Goal: Task Accomplishment & Management: Use online tool/utility

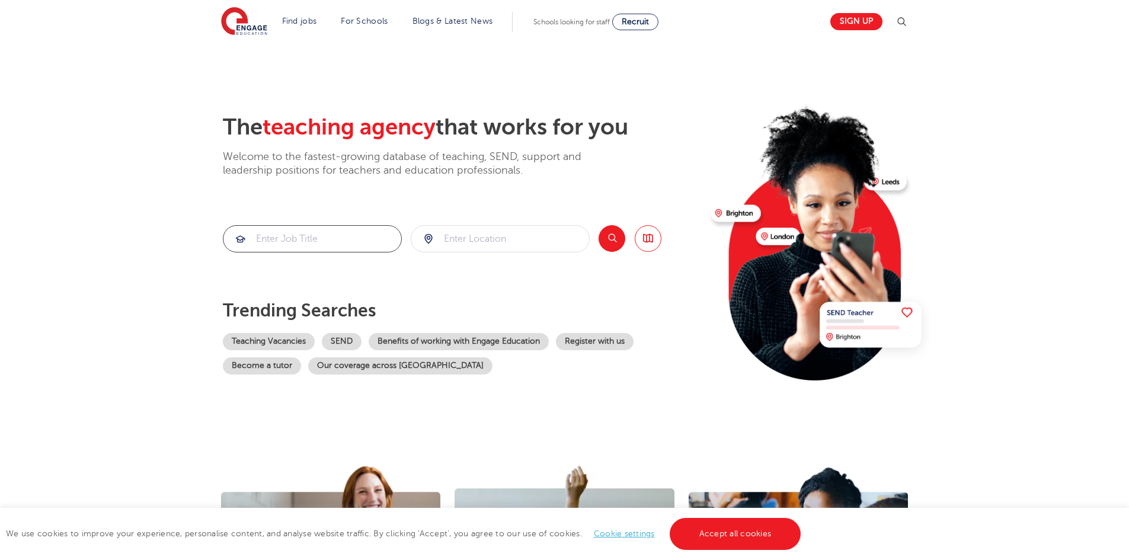
click at [337, 250] on input "search" at bounding box center [312, 239] width 178 height 26
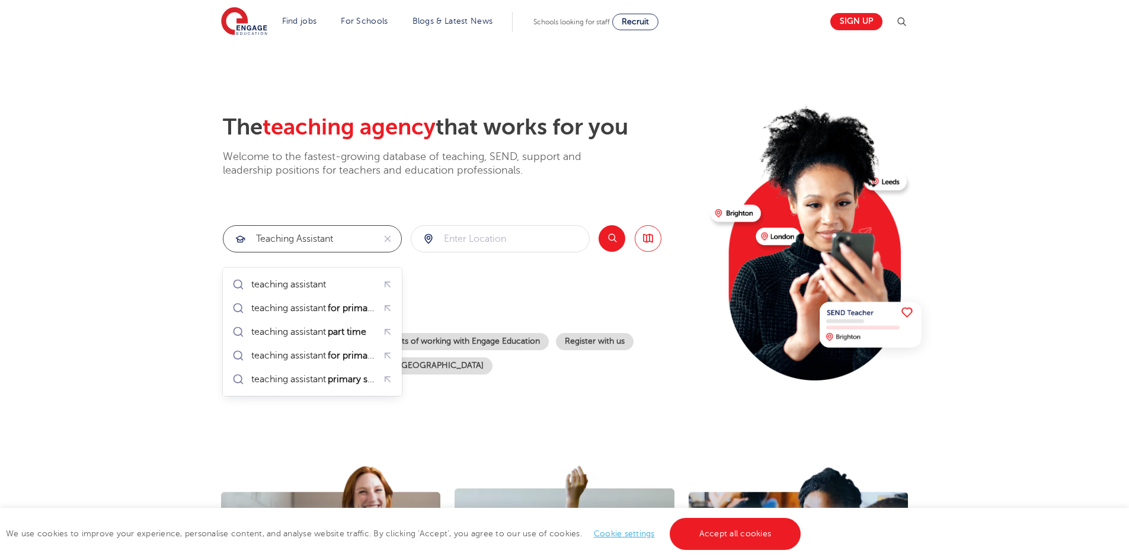
type input "teaching assistant"
click at [465, 247] on input "search" at bounding box center [500, 239] width 178 height 26
click at [603, 244] on button "Search" at bounding box center [612, 238] width 27 height 27
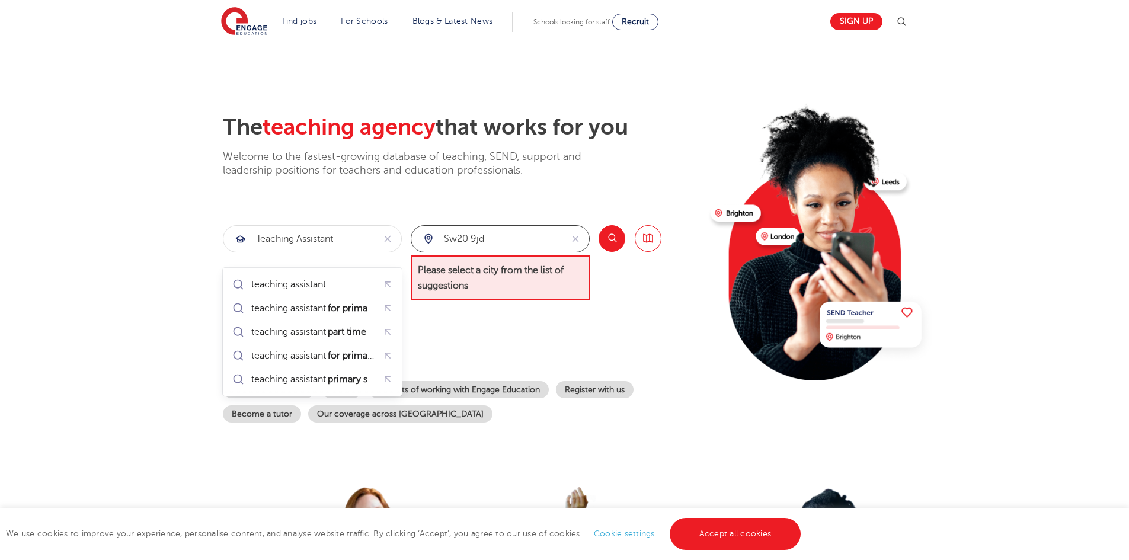
click at [507, 238] on input "sw20 9jd" at bounding box center [486, 239] width 151 height 26
drag, startPoint x: 494, startPoint y: 247, endPoint x: 386, endPoint y: 227, distance: 109.1
click at [365, 238] on section "teaching assistant sw20 9jd Please select a city from the list of suggestions S…" at bounding box center [442, 263] width 439 height 76
type input "w"
click at [427, 285] on li "[GEOGRAPHIC_DATA]" at bounding box center [501, 285] width 170 height 24
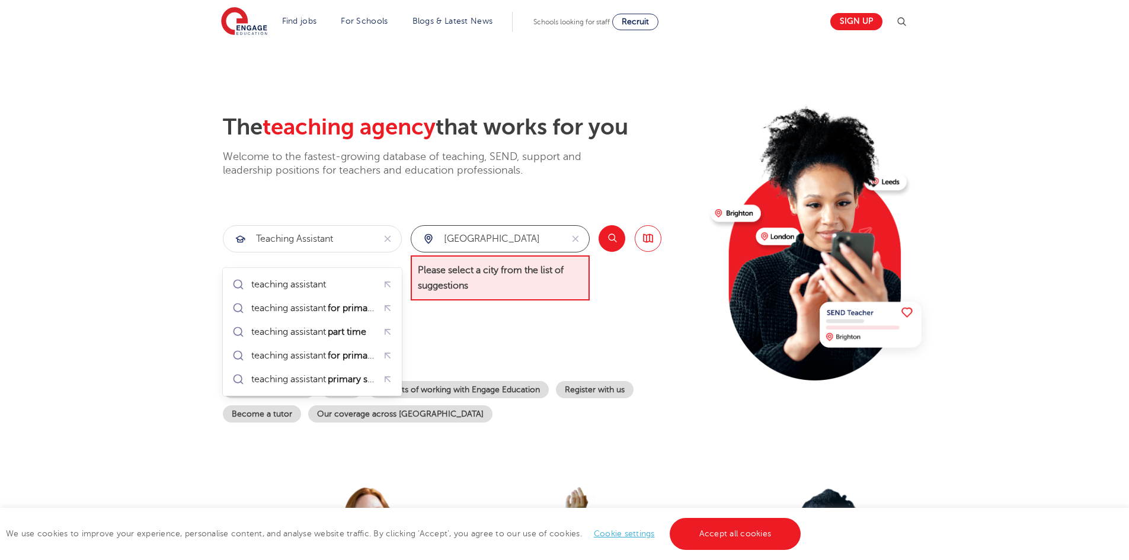
click at [539, 252] on input "[GEOGRAPHIC_DATA]" at bounding box center [486, 239] width 151 height 26
type input "[GEOGRAPHIC_DATA]"
click at [611, 246] on button "Search" at bounding box center [612, 238] width 27 height 27
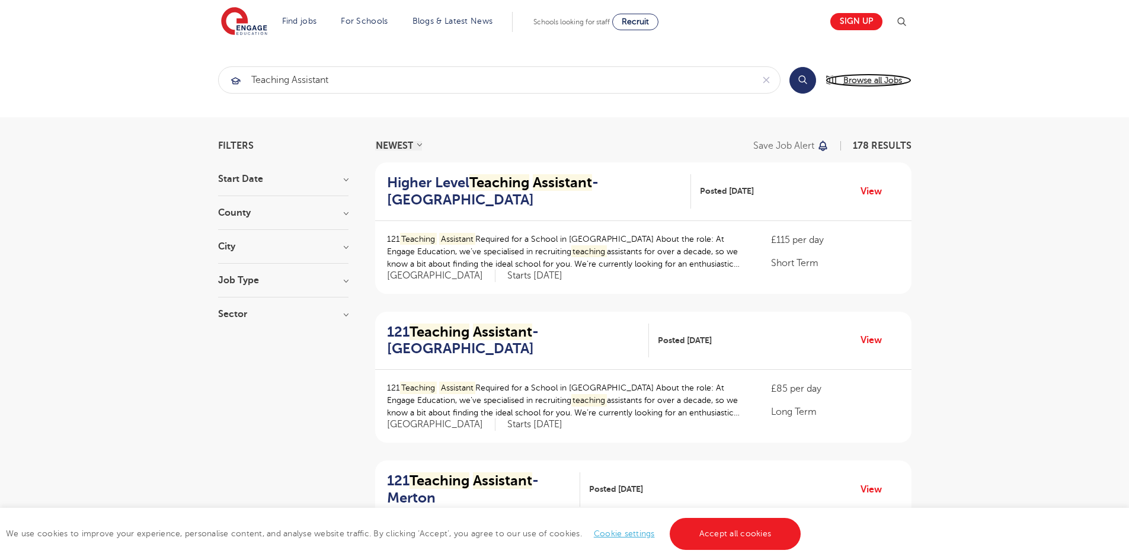
click at [867, 78] on span "Browse all Jobs" at bounding box center [873, 81] width 59 height 14
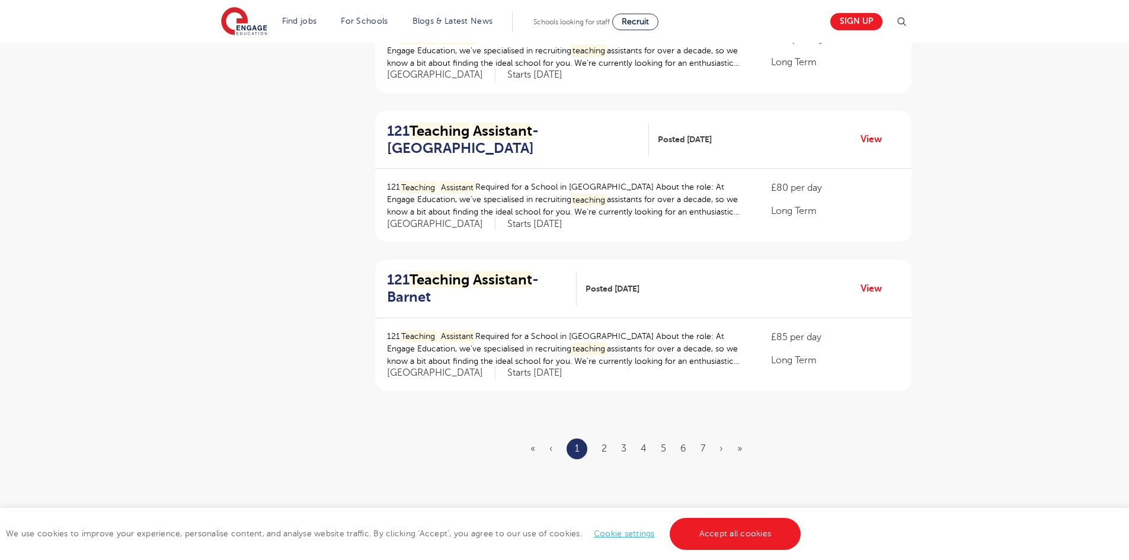
scroll to position [1363, 0]
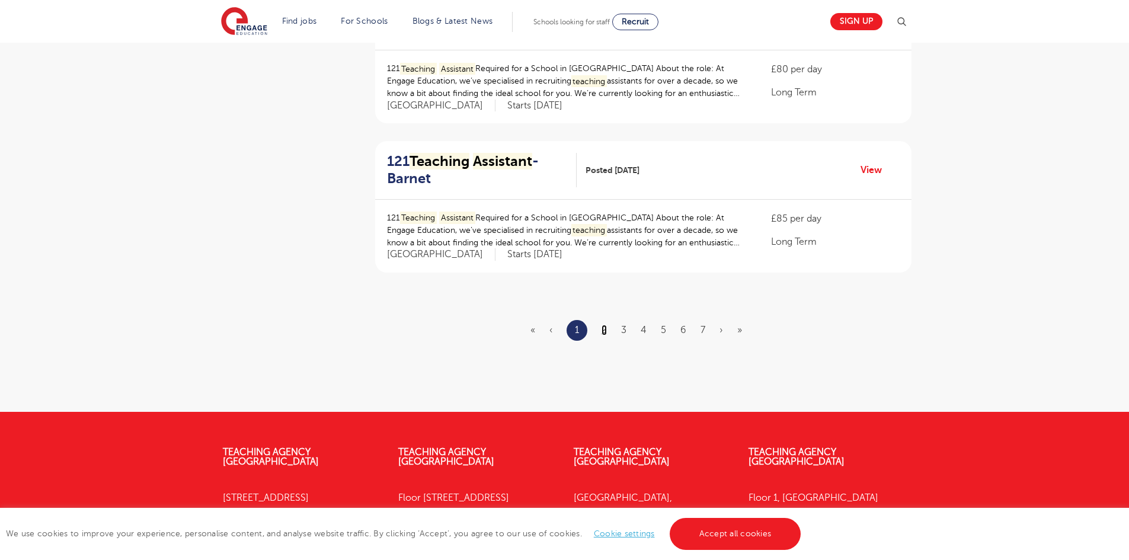
click at [604, 336] on link "2" at bounding box center [604, 330] width 5 height 11
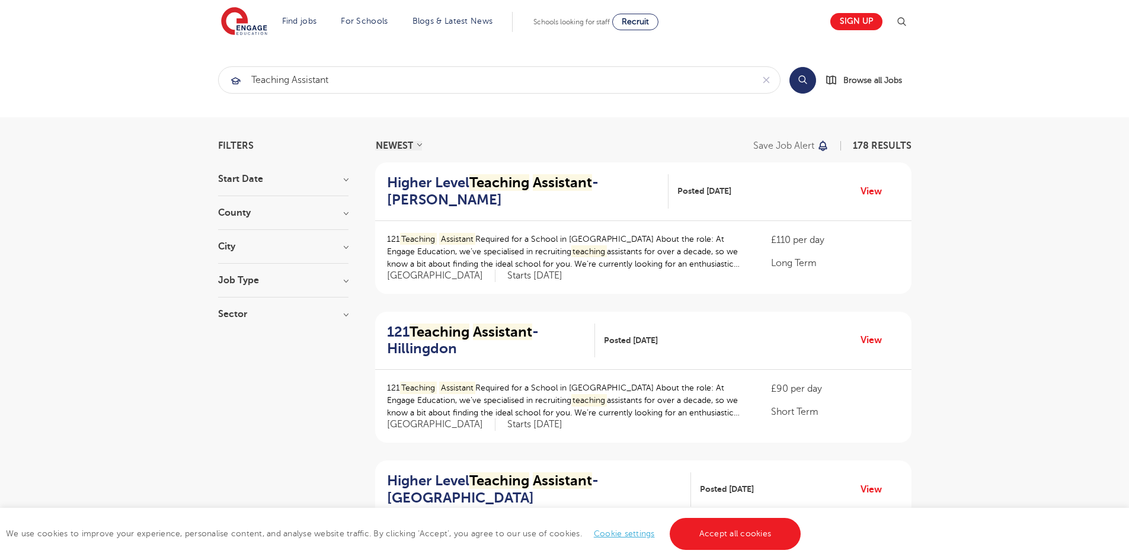
click at [345, 264] on div "City Hounslow 19 Barnet 10 [GEOGRAPHIC_DATA] 10 [PERSON_NAME] 10 Hillingdon 10 …" at bounding box center [283, 253] width 130 height 22
click at [344, 251] on h3 "City" at bounding box center [283, 246] width 130 height 9
click at [248, 369] on button "Show more" at bounding box center [243, 363] width 50 height 11
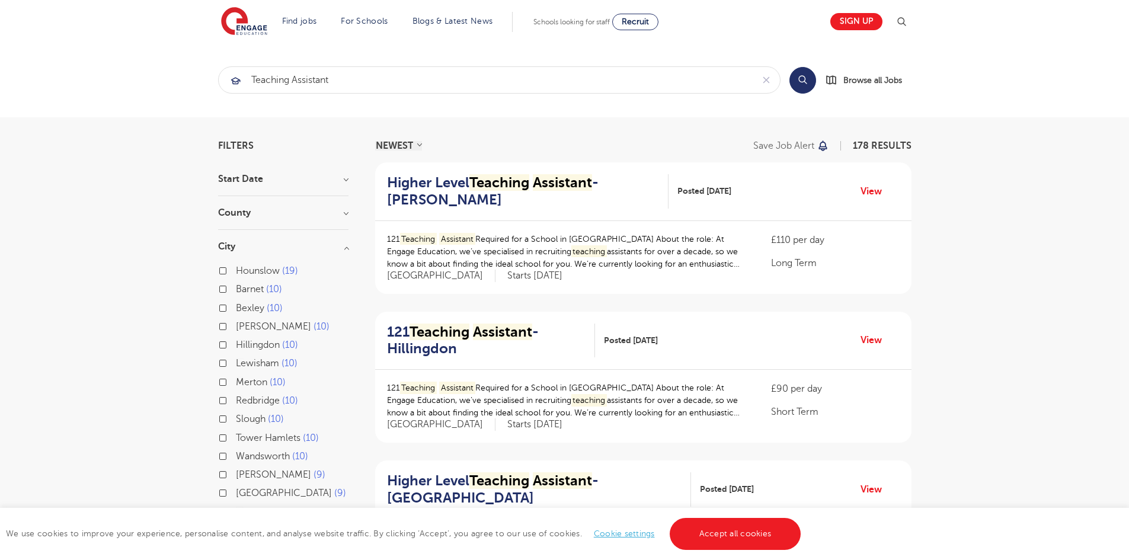
click at [236, 390] on label "Merton 10" at bounding box center [261, 382] width 50 height 15
click at [236, 385] on input "Merton 10" at bounding box center [240, 381] width 8 height 8
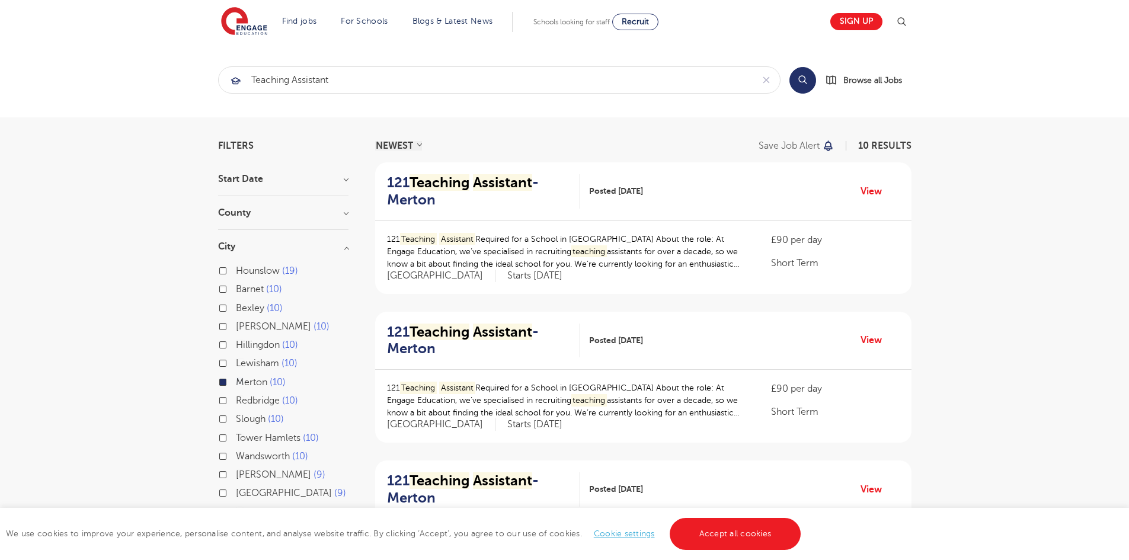
click at [729, 551] on div "We use cookies to improve your experience, personalise content, and analyse web…" at bounding box center [564, 534] width 1129 height 52
click at [722, 538] on link "Accept all cookies" at bounding box center [736, 534] width 132 height 32
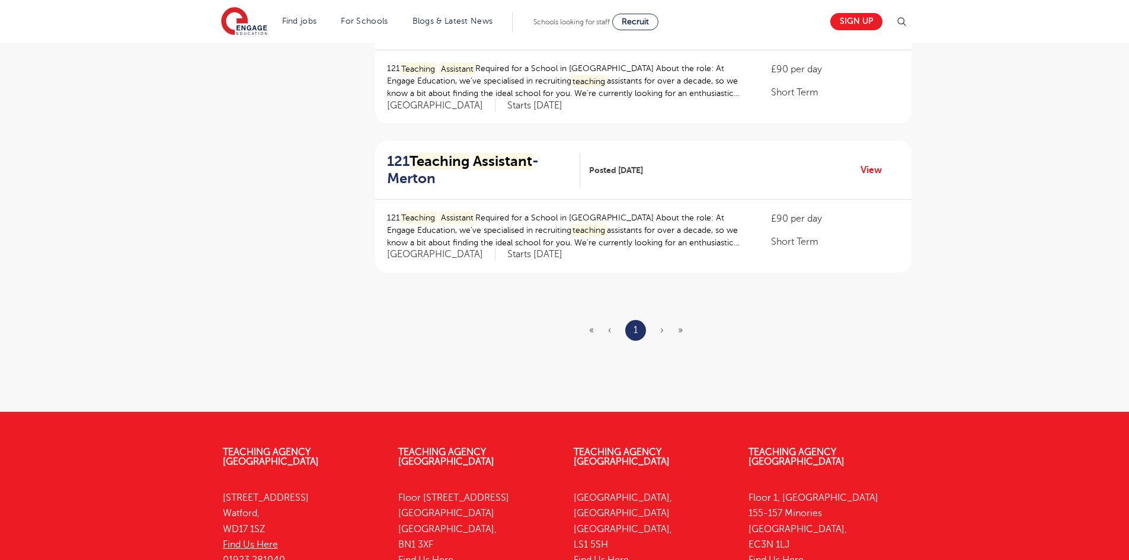
scroll to position [1008, 0]
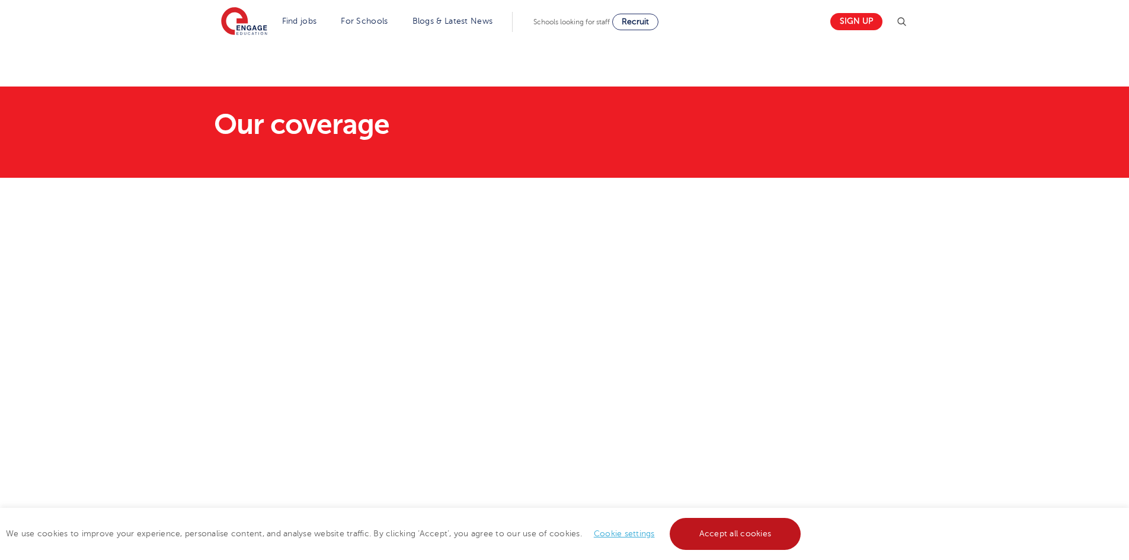
click at [747, 525] on link "Accept all cookies" at bounding box center [736, 534] width 132 height 32
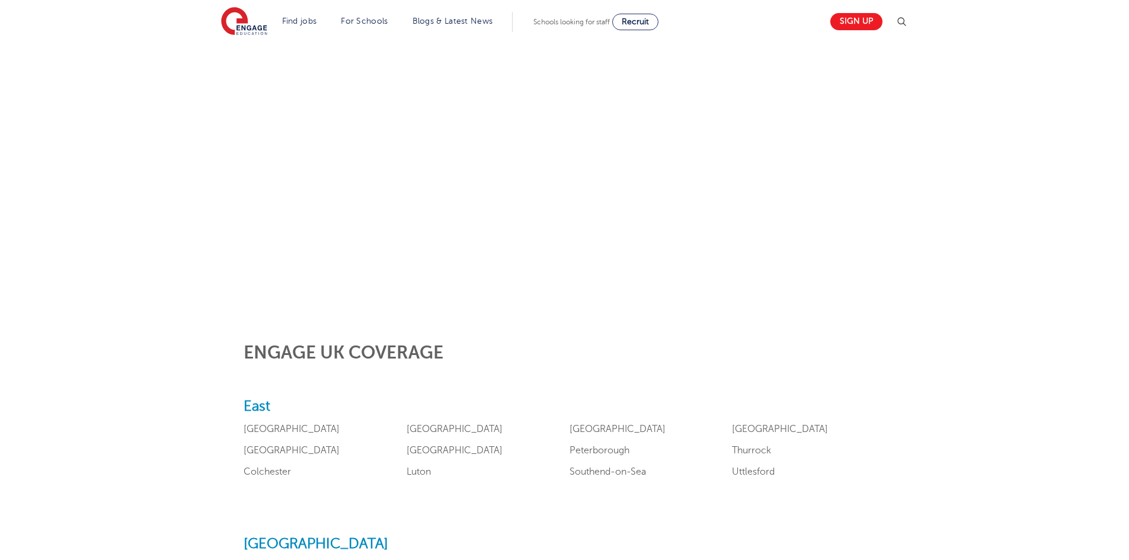
scroll to position [113, 0]
